Goal: Transaction & Acquisition: Purchase product/service

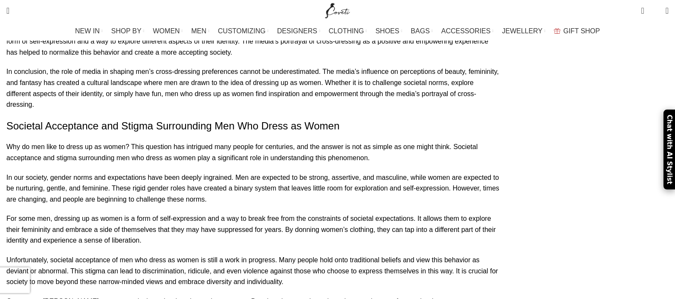
scroll to position [3407, 0]
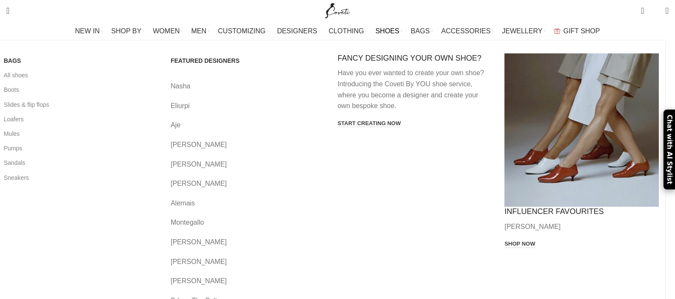
click at [385, 31] on span "SHOES" at bounding box center [387, 31] width 24 height 8
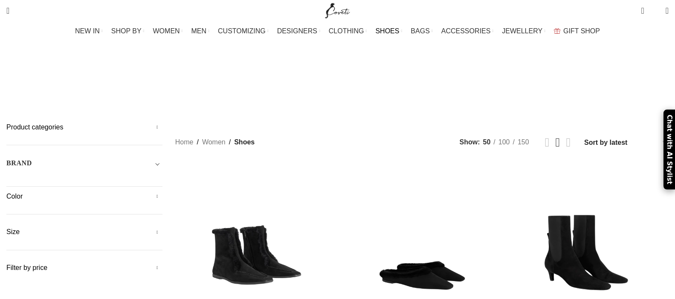
click at [163, 227] on h5 "Size" at bounding box center [84, 231] width 156 height 9
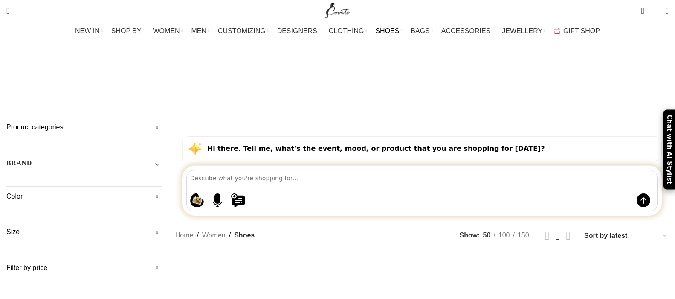
scroll to position [128, 0]
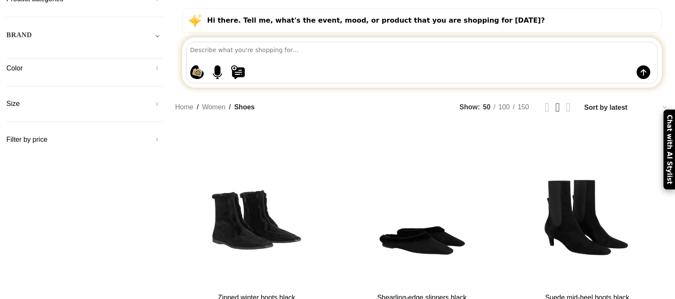
click at [87, 99] on h5 "Size" at bounding box center [84, 103] width 156 height 9
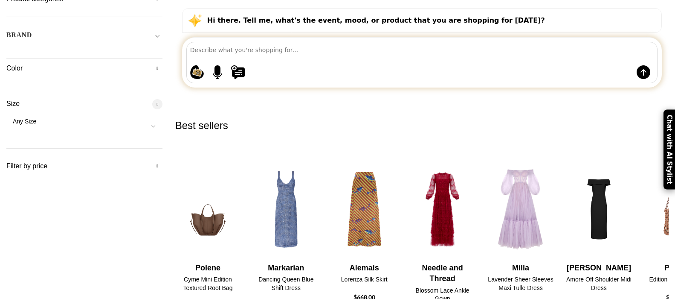
click at [163, 117] on span at bounding box center [154, 126] width 18 height 18
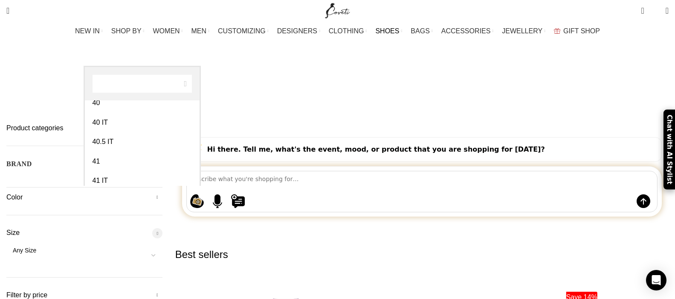
scroll to position [483, 0]
